Goal: Task Accomplishment & Management: Manage account settings

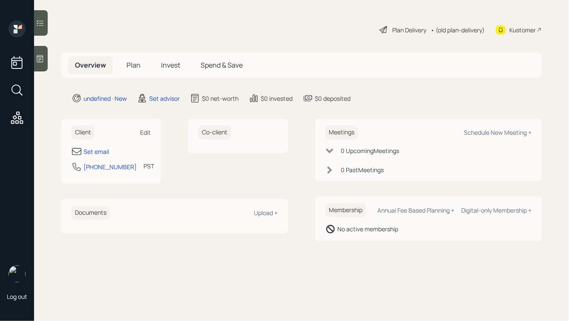
click at [149, 134] on div "Edit" at bounding box center [145, 133] width 11 height 8
select select "America/Los_Angeles"
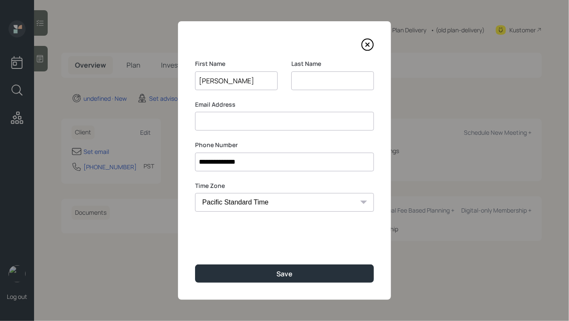
type input "[PERSON_NAME]"
click at [195, 265] on button "Save" at bounding box center [284, 274] width 179 height 18
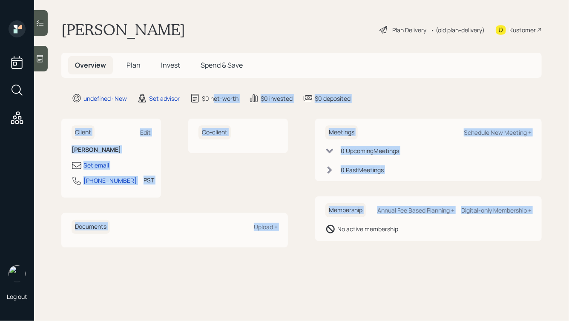
drag, startPoint x: 325, startPoint y: 257, endPoint x: 201, endPoint y: 85, distance: 211.9
click at [201, 85] on main "[PERSON_NAME] Plan Delivery • (old plan-delivery) Kustomer Overview Plan Invest…" at bounding box center [301, 160] width 535 height 321
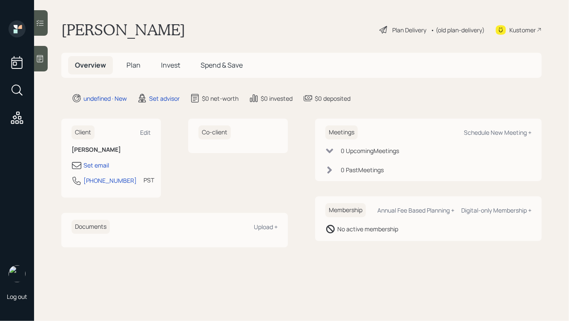
click at [157, 14] on main "[PERSON_NAME] Plan Delivery • (old plan-delivery) Kustomer Overview Plan Invest…" at bounding box center [301, 160] width 535 height 321
click at [494, 135] on div "Schedule New Meeting +" at bounding box center [498, 133] width 68 height 8
select select "round-[PERSON_NAME]"
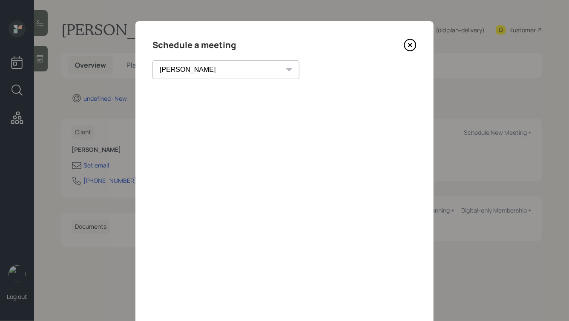
click at [410, 47] on icon at bounding box center [410, 45] width 13 height 13
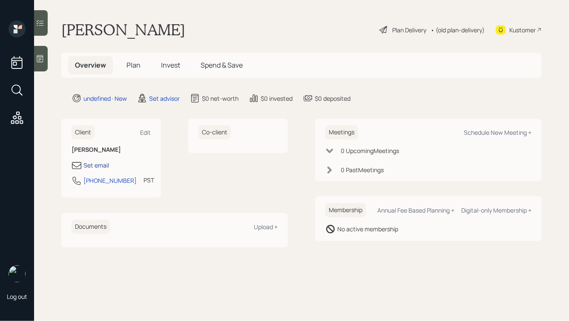
click at [97, 166] on div "Set email" at bounding box center [96, 165] width 26 height 9
select select "America/Los_Angeles"
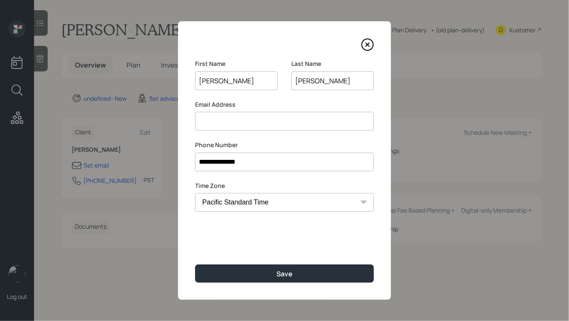
click at [228, 123] on input at bounding box center [284, 121] width 179 height 19
type input "[EMAIL_ADDRESS][DOMAIN_NAME]"
click at [256, 164] on input "**********" at bounding box center [284, 162] width 179 height 19
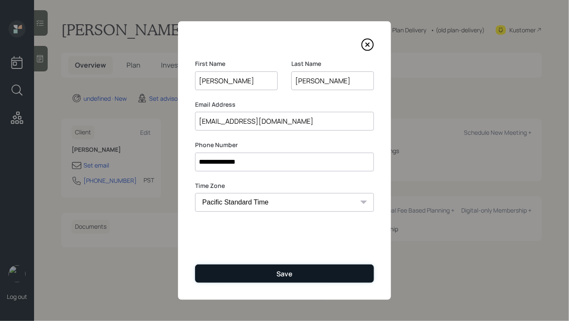
click at [293, 275] on button "Save" at bounding box center [284, 274] width 179 height 18
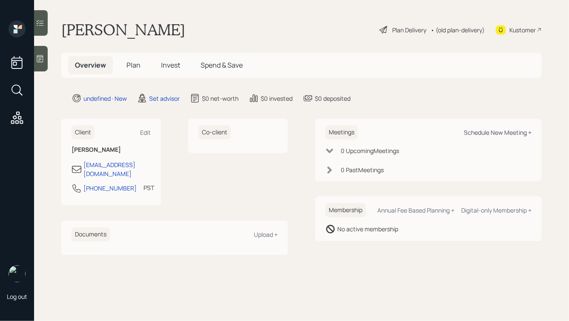
click at [481, 134] on div "Schedule New Meeting +" at bounding box center [498, 133] width 68 height 8
select select "round-[PERSON_NAME]"
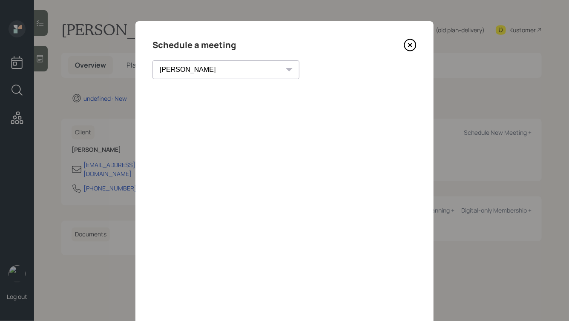
click at [408, 45] on icon at bounding box center [410, 45] width 13 height 13
